Goal: Book appointment/travel/reservation

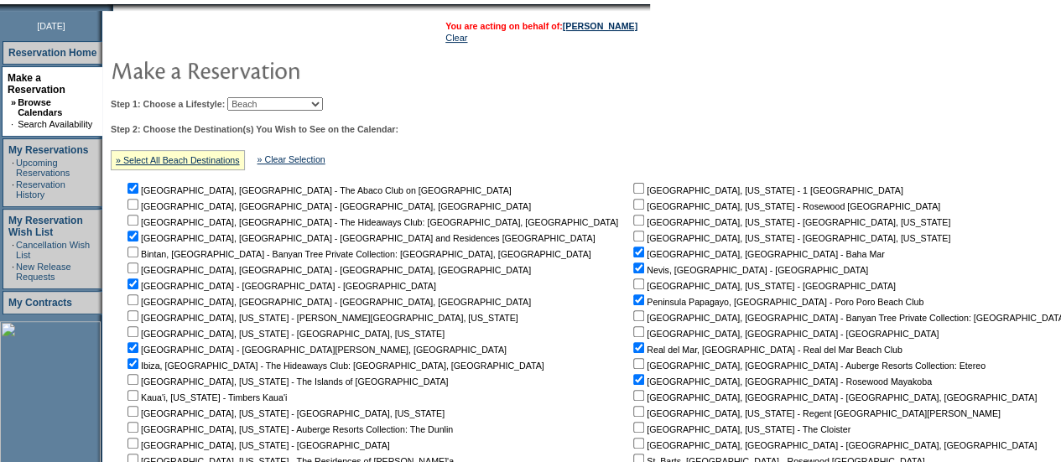
scroll to position [260, 0]
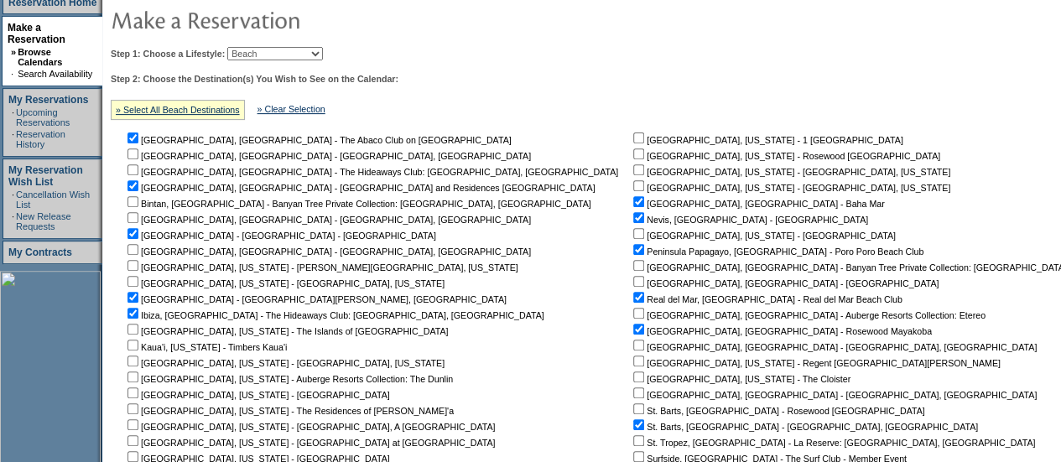
click at [323, 55] on select "Beach Leisure Metropolitan Mountain OIAL for Adventure OIAL for Couples OIAL fo…" at bounding box center [275, 53] width 96 height 13
select select "Leisure"
click at [256, 47] on select "Beach Leisure Metropolitan Mountain OIAL for Adventure OIAL for Couples OIAL fo…" at bounding box center [275, 53] width 96 height 13
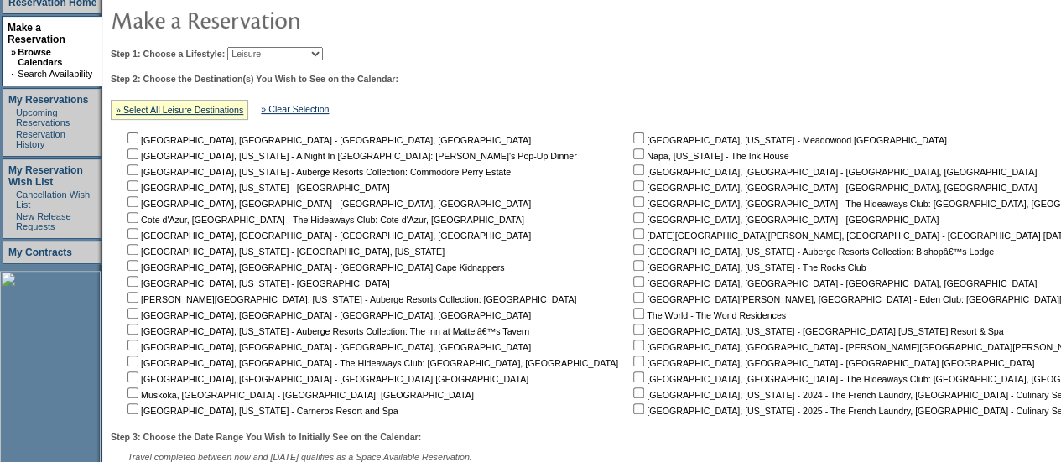
click at [138, 220] on input "checkbox" at bounding box center [132, 217] width 11 height 11
checkbox input "true"
click at [138, 252] on input "checkbox" at bounding box center [132, 249] width 11 height 11
checkbox input "false"
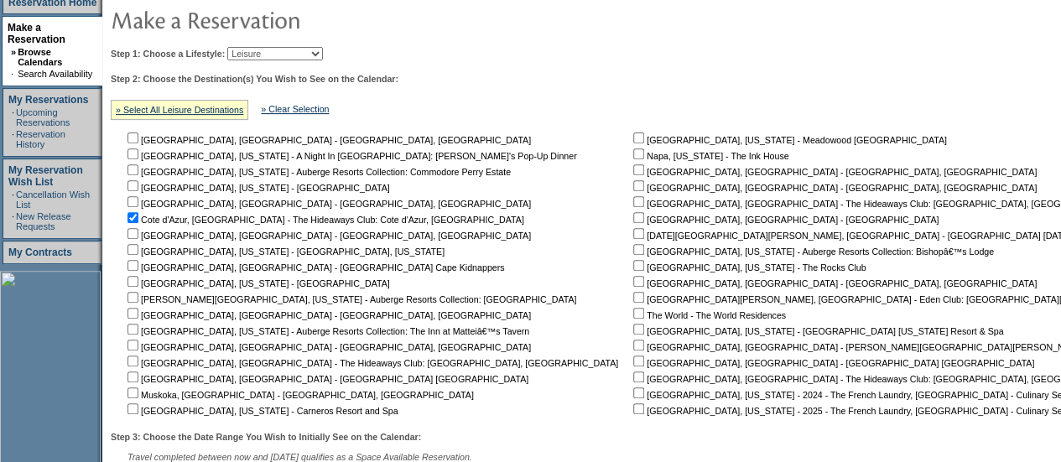
click at [138, 362] on input "checkbox" at bounding box center [132, 361] width 11 height 11
checkbox input "true"
click at [138, 397] on input "checkbox" at bounding box center [132, 393] width 11 height 11
checkbox input "true"
click at [633, 204] on input "checkbox" at bounding box center [638, 201] width 11 height 11
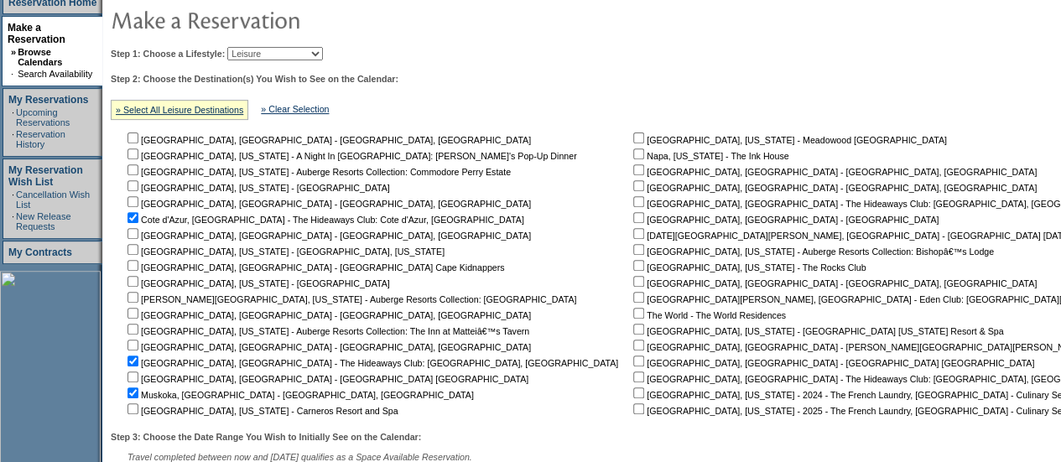
checkbox input "true"
click at [633, 300] on input "checkbox" at bounding box center [638, 297] width 11 height 11
checkbox input "true"
click at [633, 348] on input "checkbox" at bounding box center [638, 345] width 11 height 11
checkbox input "true"
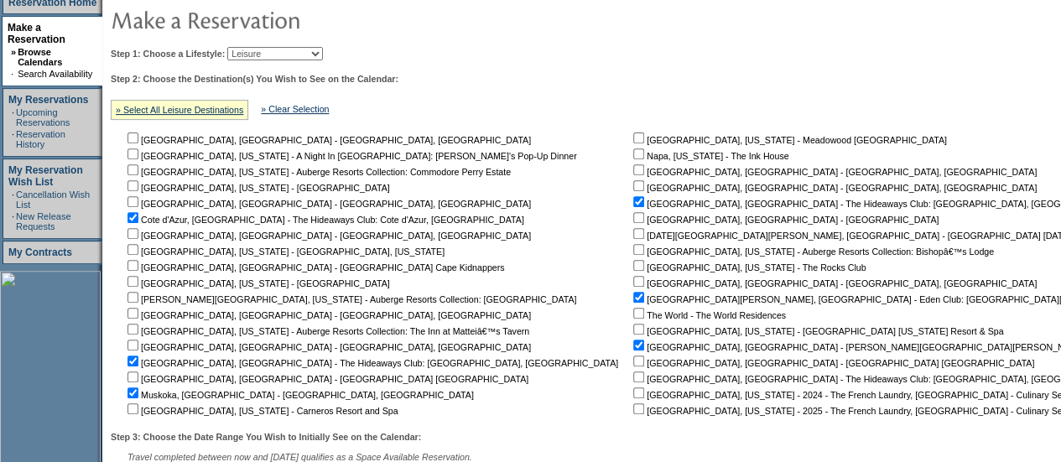
click at [633, 381] on input "checkbox" at bounding box center [638, 377] width 11 height 11
checkbox input "true"
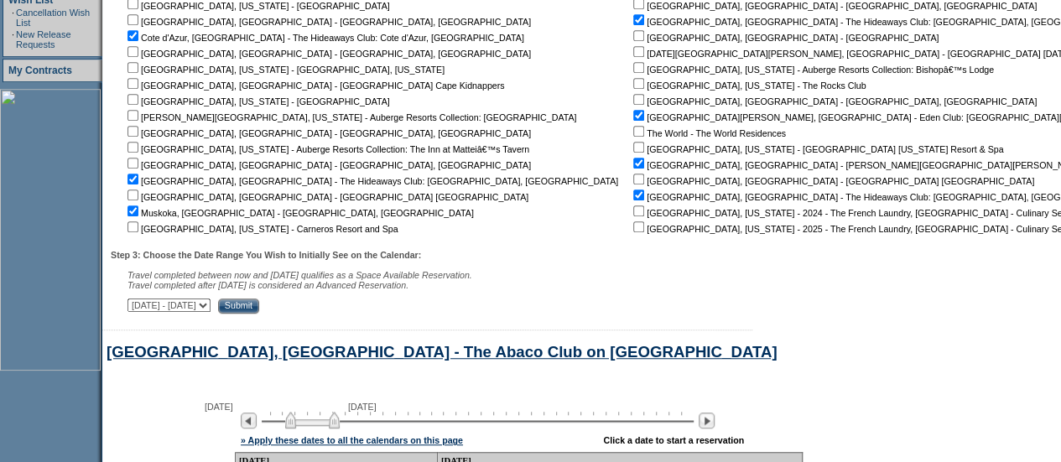
scroll to position [461, 0]
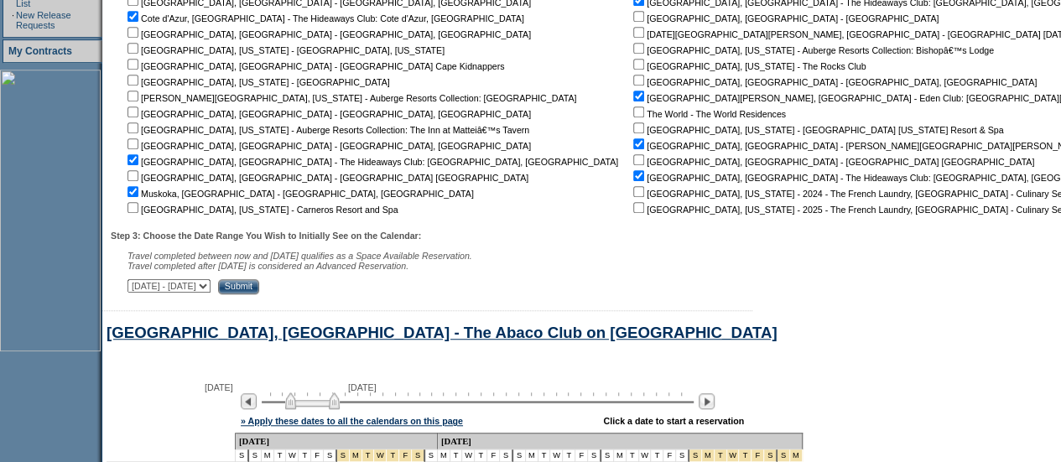
click at [259, 293] on input "Submit" at bounding box center [238, 286] width 41 height 15
